Goal: Information Seeking & Learning: Learn about a topic

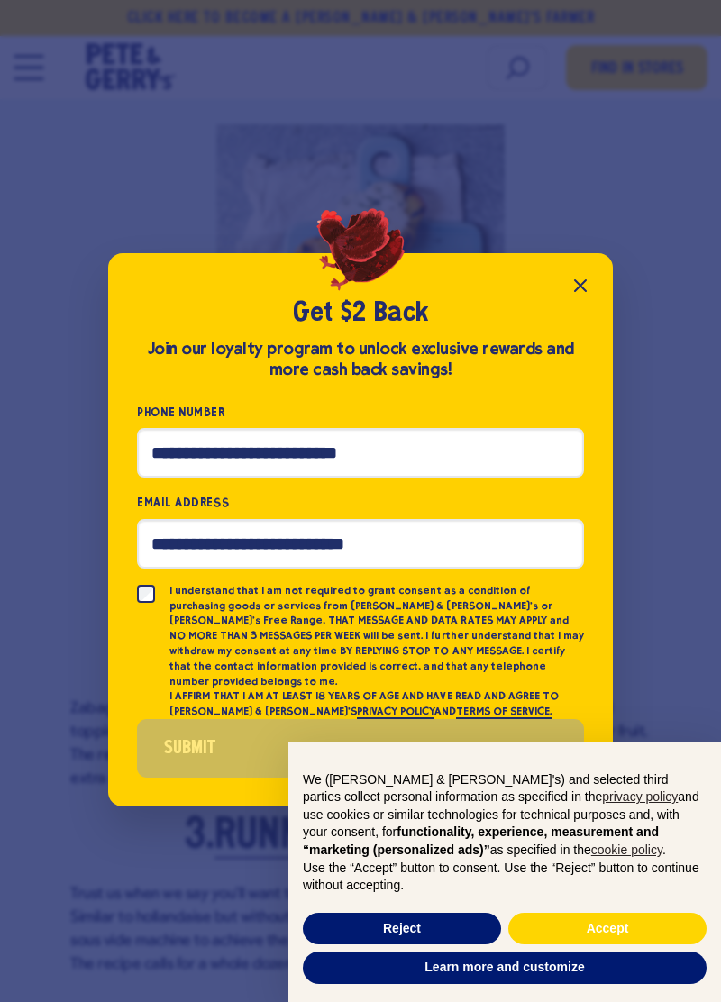
scroll to position [1894, 0]
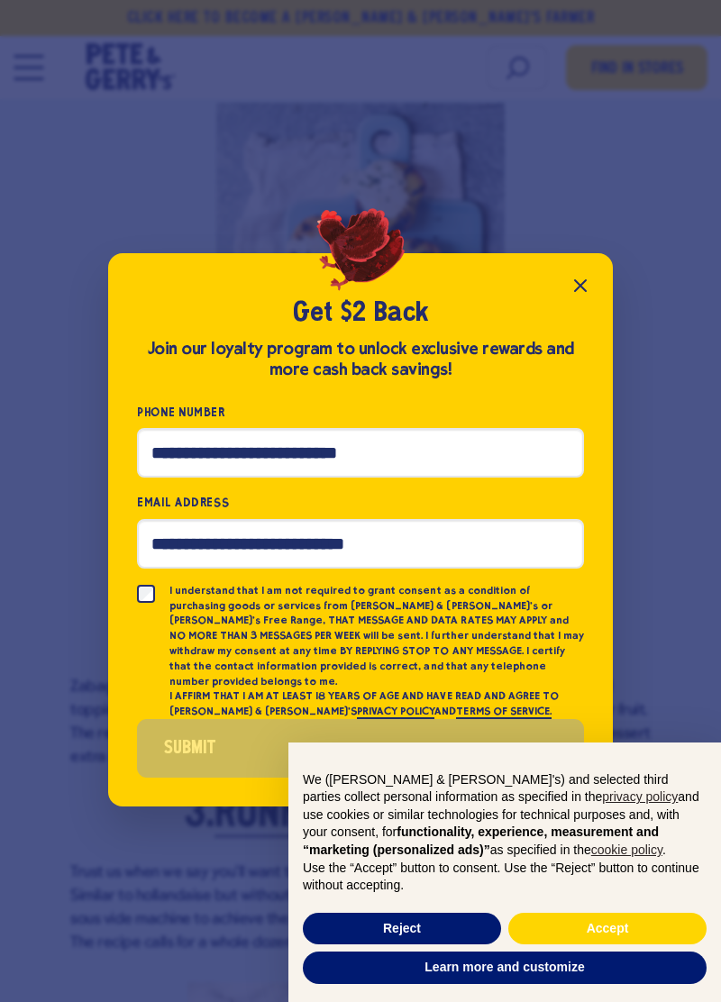
click at [586, 297] on icon "Close popup" at bounding box center [581, 286] width 22 height 22
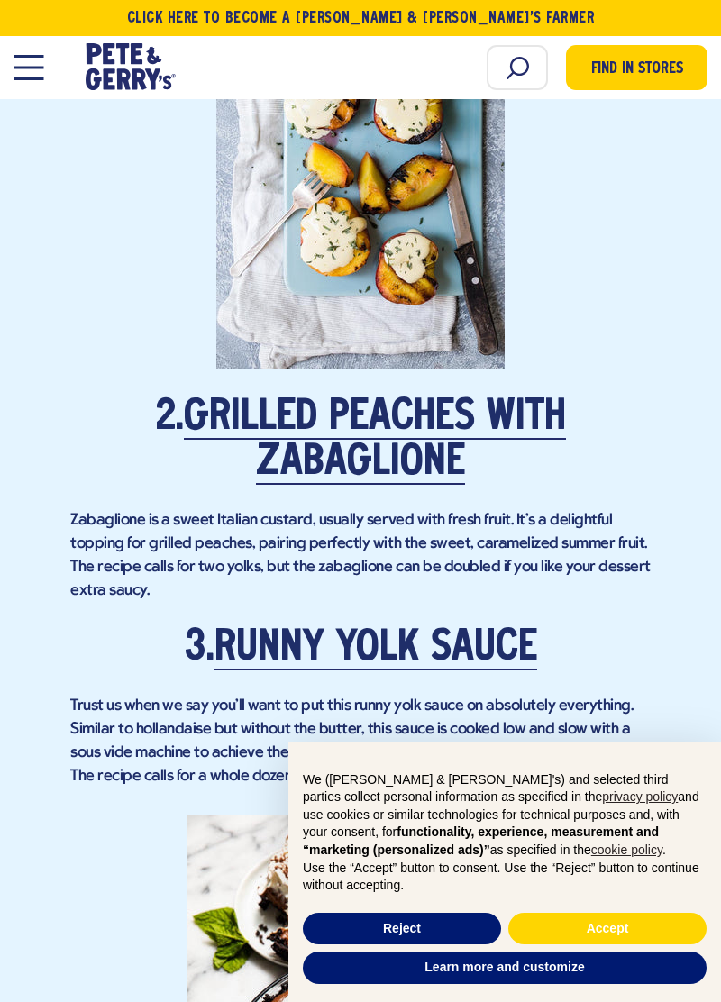
scroll to position [2055, 0]
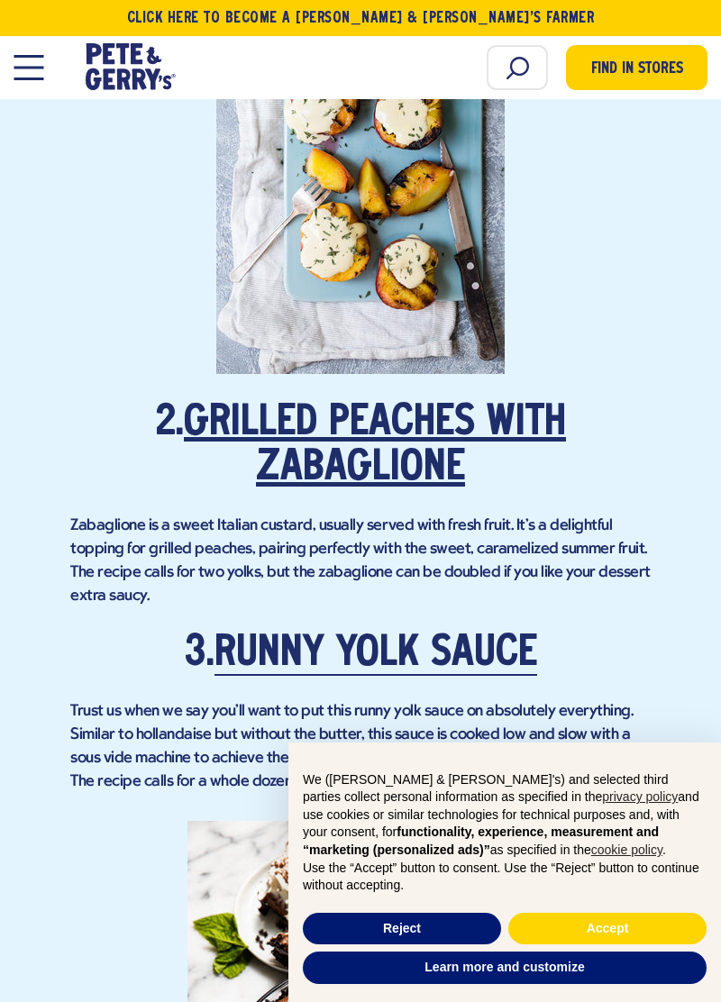
click at [422, 414] on link "Grilled Peaches with Zabaglione" at bounding box center [375, 446] width 382 height 87
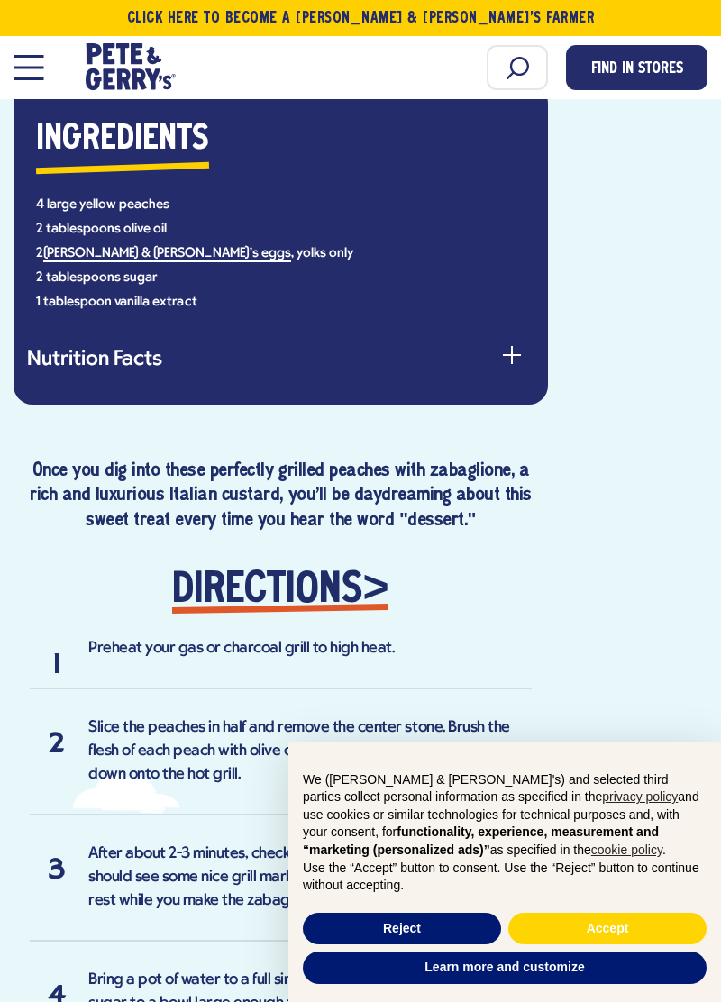
scroll to position [1278, 0]
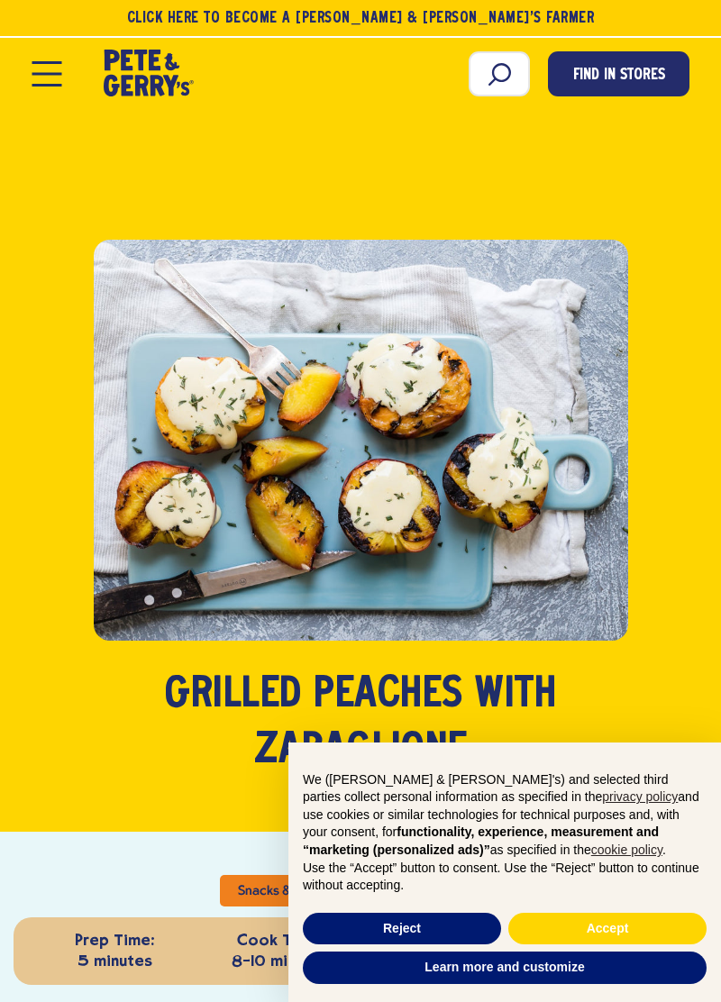
scroll to position [2219, 0]
